Goal: Task Accomplishment & Management: Manage account settings

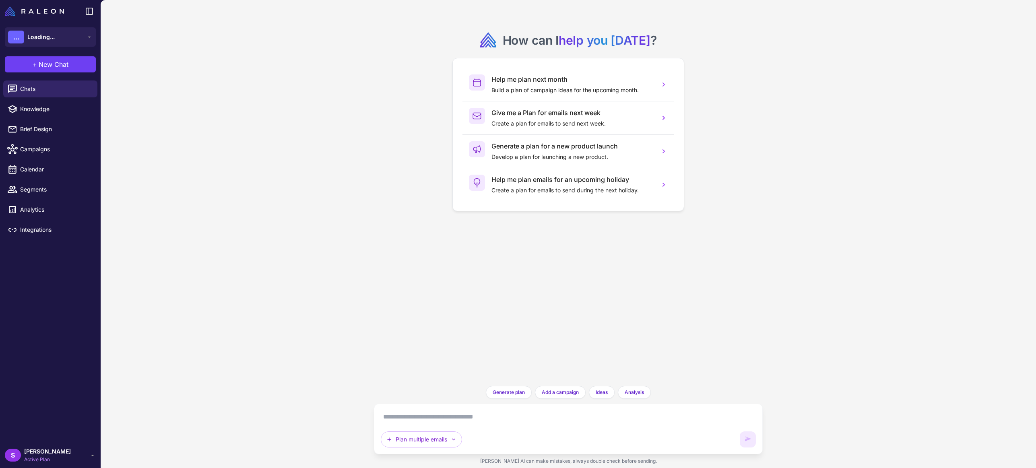
click at [31, 459] on span "Active Plan" at bounding box center [47, 459] width 47 height 7
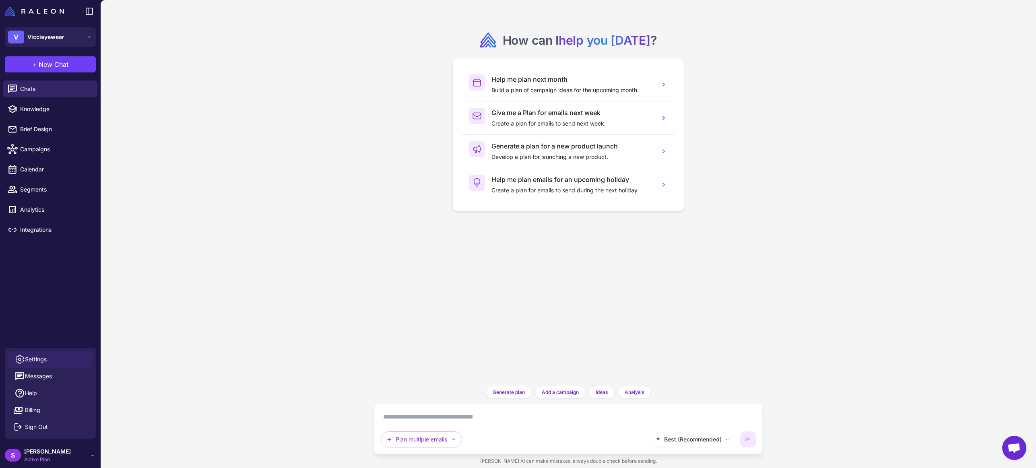
click at [39, 355] on span "Settings" at bounding box center [36, 359] width 22 height 9
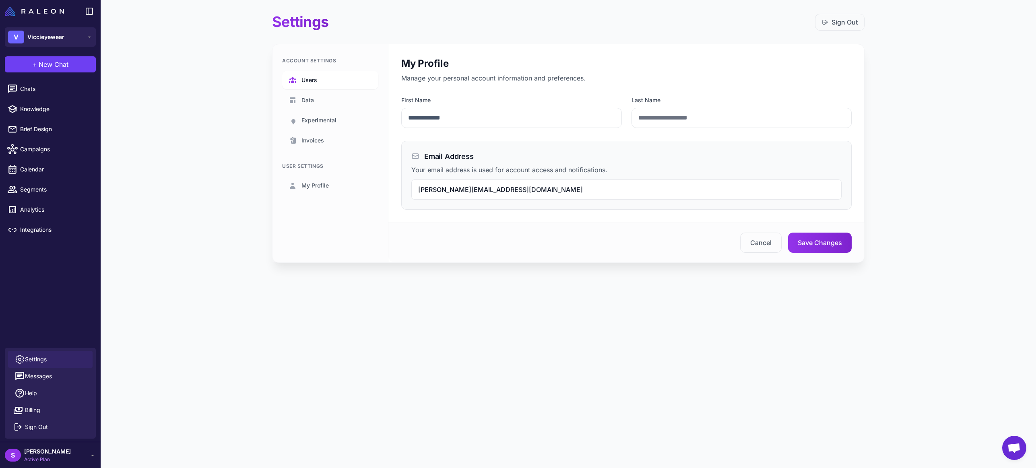
click at [315, 80] on span "Users" at bounding box center [309, 80] width 16 height 9
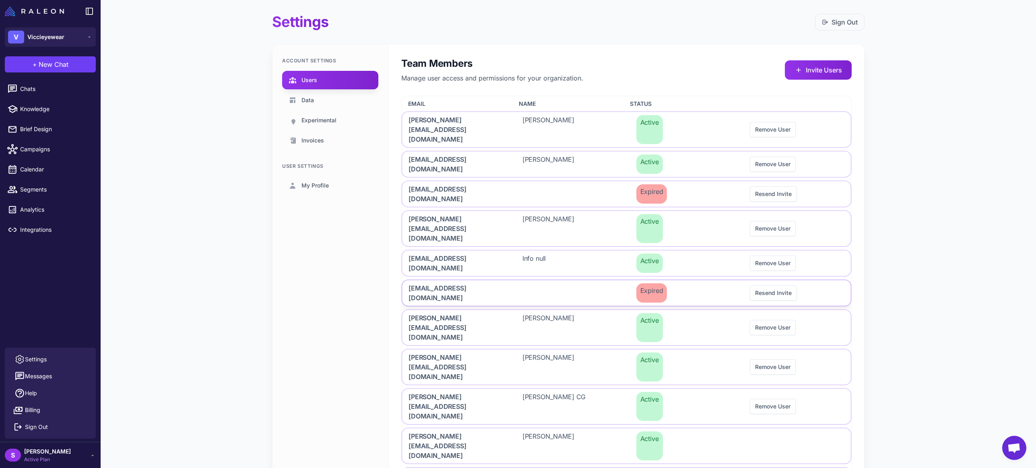
click at [561, 280] on div at bounding box center [569, 293] width 107 height 26
click at [802, 68] on icon at bounding box center [798, 70] width 8 height 8
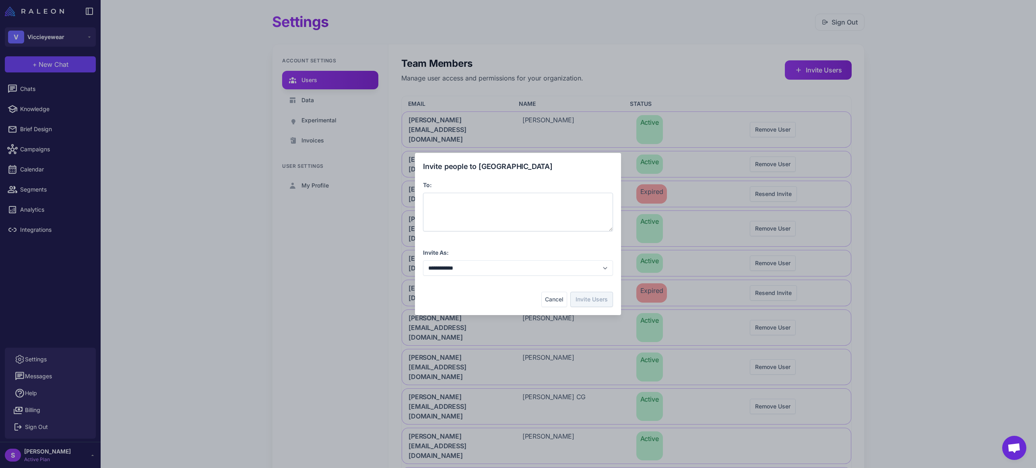
click at [454, 201] on div at bounding box center [518, 212] width 190 height 39
drag, startPoint x: 453, startPoint y: 201, endPoint x: 463, endPoint y: 210, distance: 13.1
click at [445, 214] on div at bounding box center [518, 212] width 190 height 39
drag, startPoint x: 536, startPoint y: 203, endPoint x: 526, endPoint y: 212, distance: 13.7
click at [524, 213] on div at bounding box center [518, 212] width 190 height 39
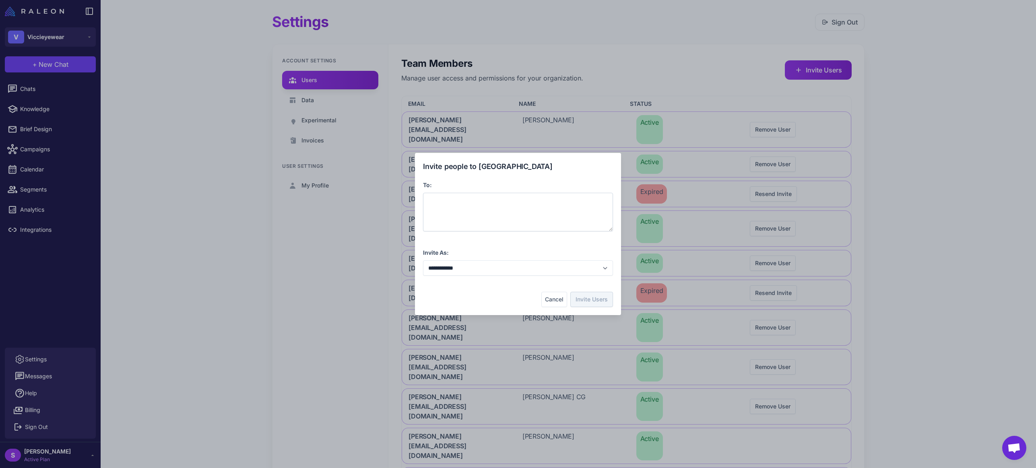
drag, startPoint x: 555, startPoint y: 203, endPoint x: 586, endPoint y: 200, distance: 31.1
click at [585, 199] on div at bounding box center [518, 212] width 190 height 39
drag, startPoint x: 602, startPoint y: 198, endPoint x: 532, endPoint y: 215, distance: 71.7
click at [532, 215] on div at bounding box center [518, 212] width 190 height 39
click at [496, 270] on select "**********" at bounding box center [518, 267] width 190 height 15
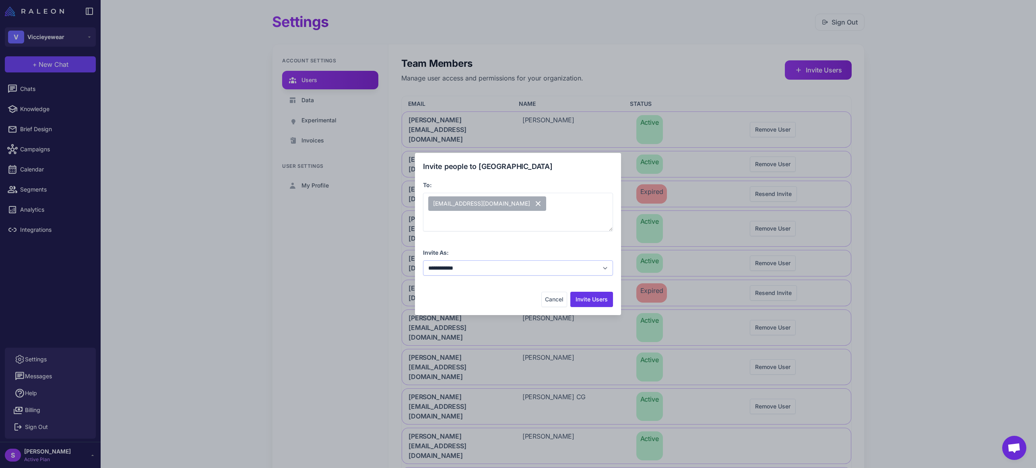
click at [423, 260] on select "**********" at bounding box center [518, 267] width 190 height 15
click at [590, 300] on button "Invite Users" at bounding box center [591, 299] width 43 height 15
